Goal: Entertainment & Leisure: Consume media (video, audio)

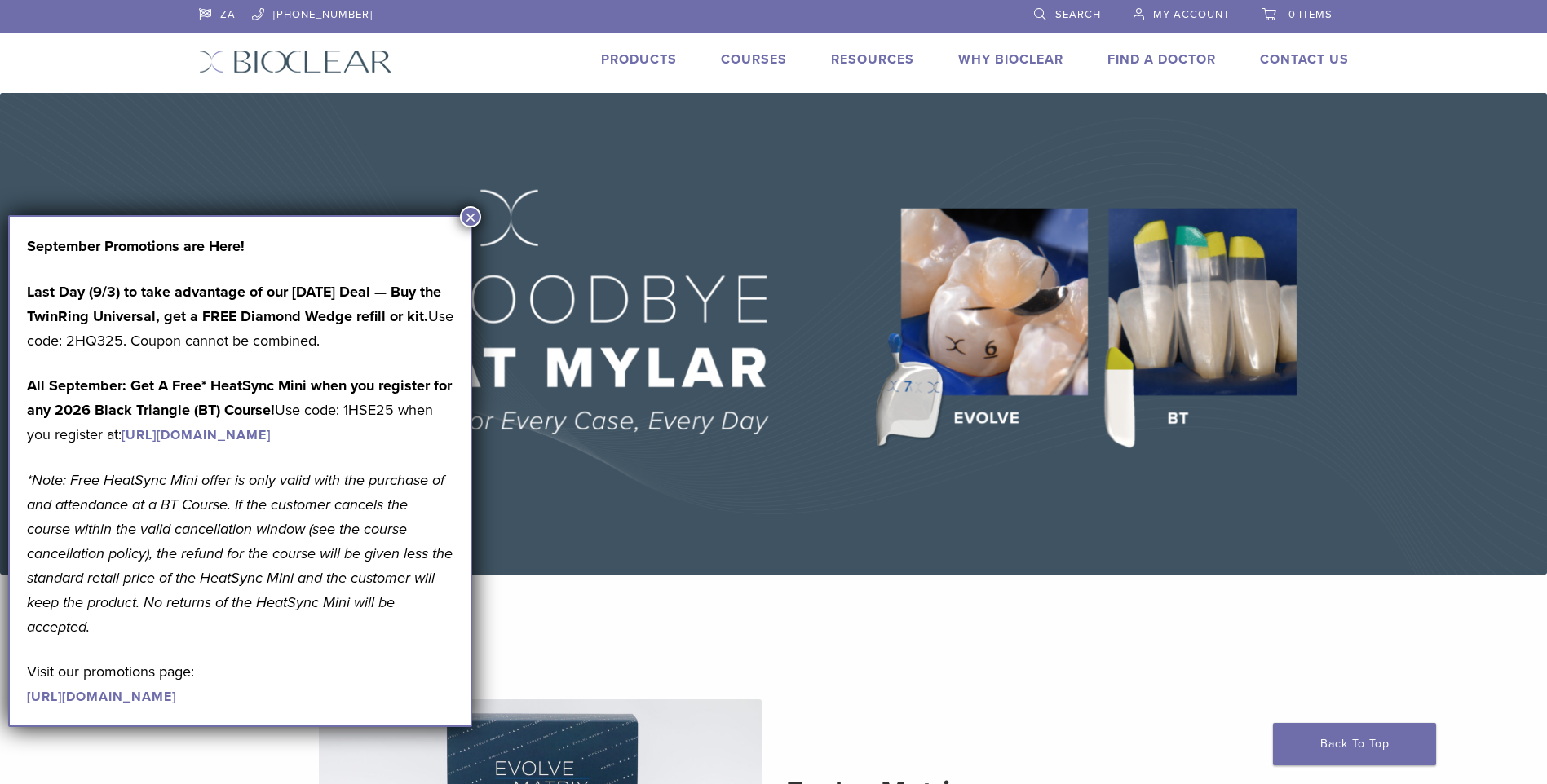
click at [471, 216] on button "×" at bounding box center [471, 217] width 21 height 21
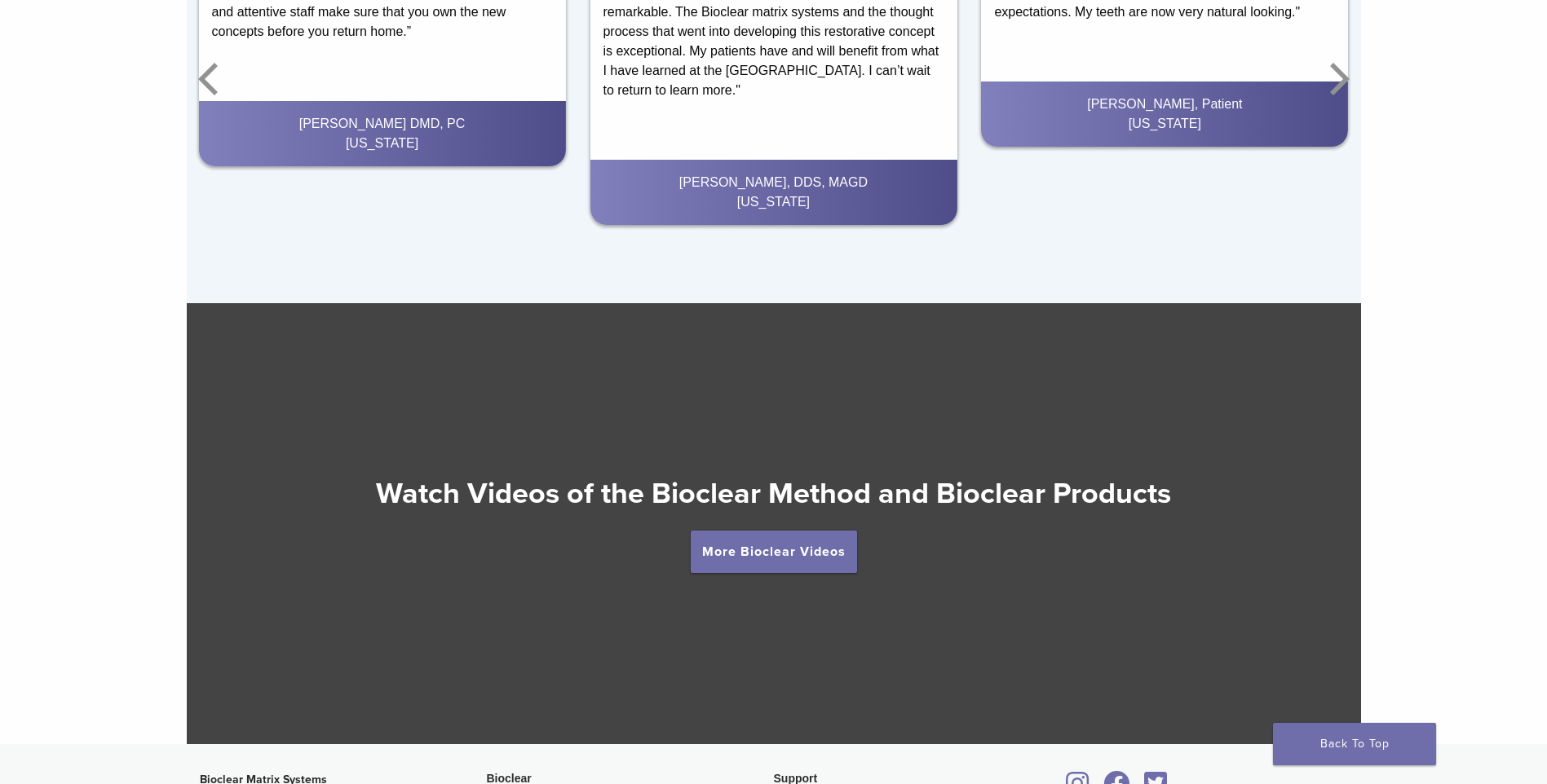
scroll to position [2770, 0]
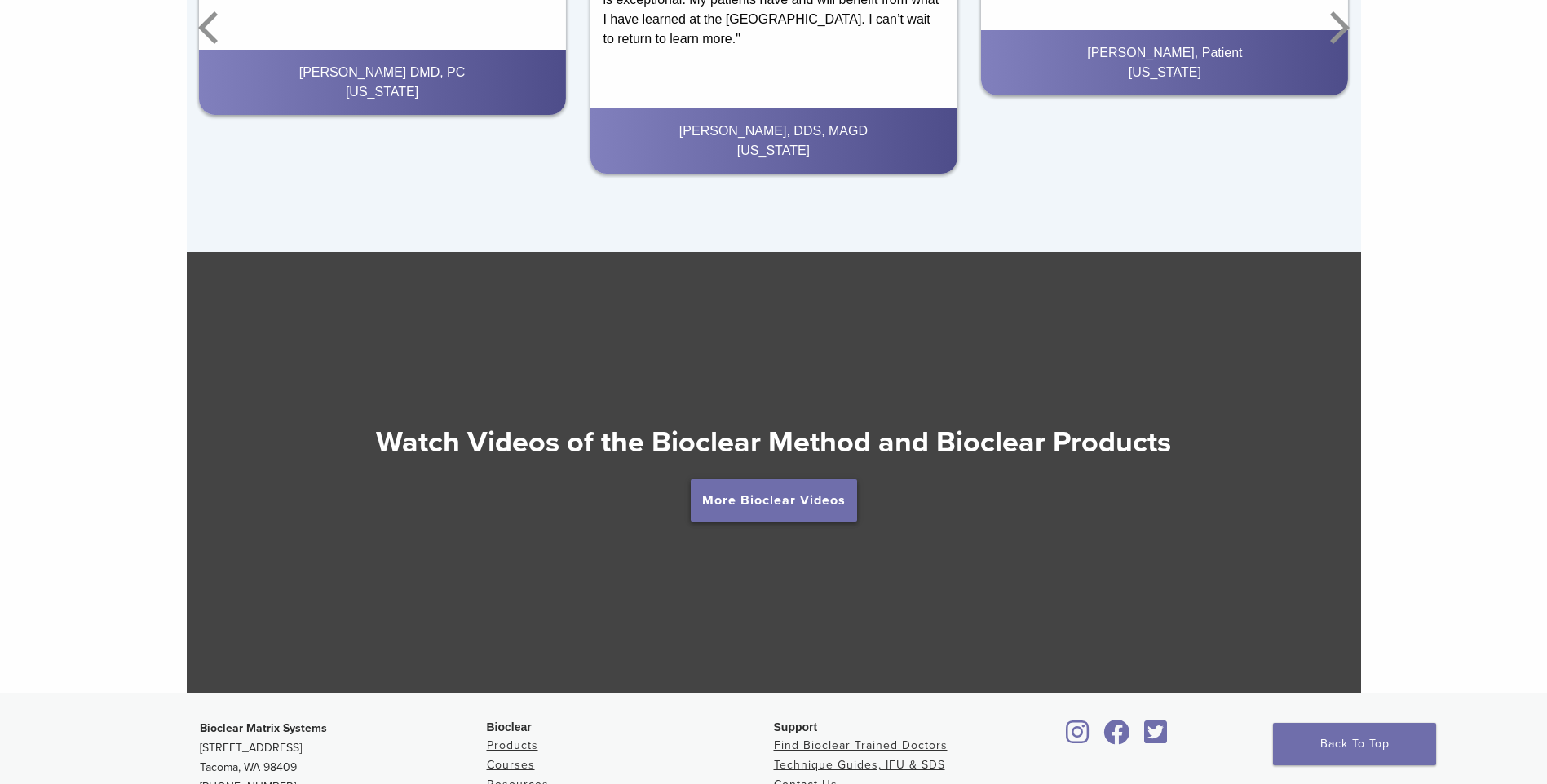
click at [714, 499] on link "More Bioclear Videos" at bounding box center [773, 500] width 166 height 42
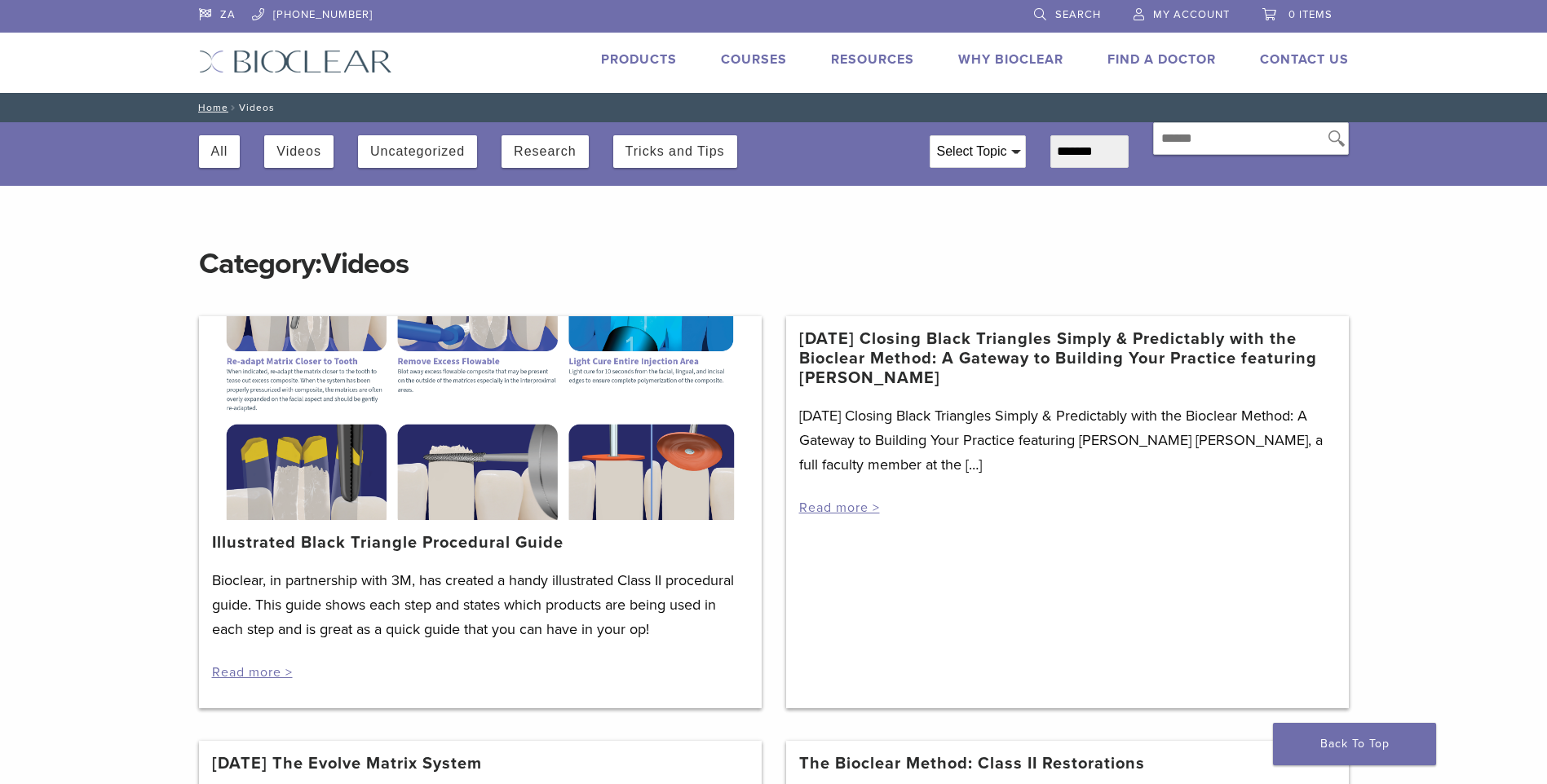
click at [296, 134] on div "All Videos Uncategorized Research Tricks and Tips" at bounding box center [551, 145] width 731 height 46
click at [296, 147] on button "Videos" at bounding box center [298, 151] width 45 height 33
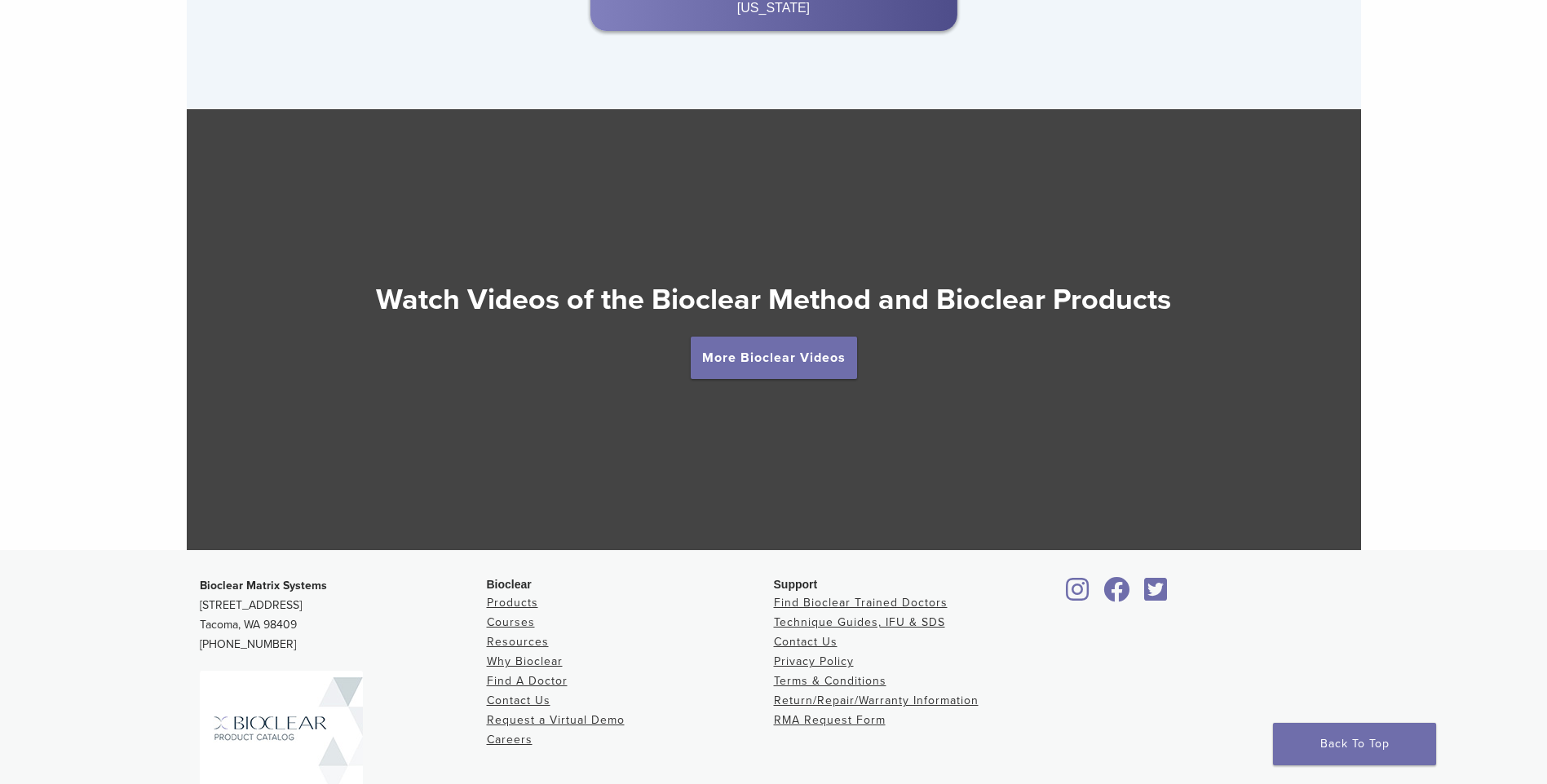
scroll to position [2910, 0]
